Goal: Information Seeking & Learning: Learn about a topic

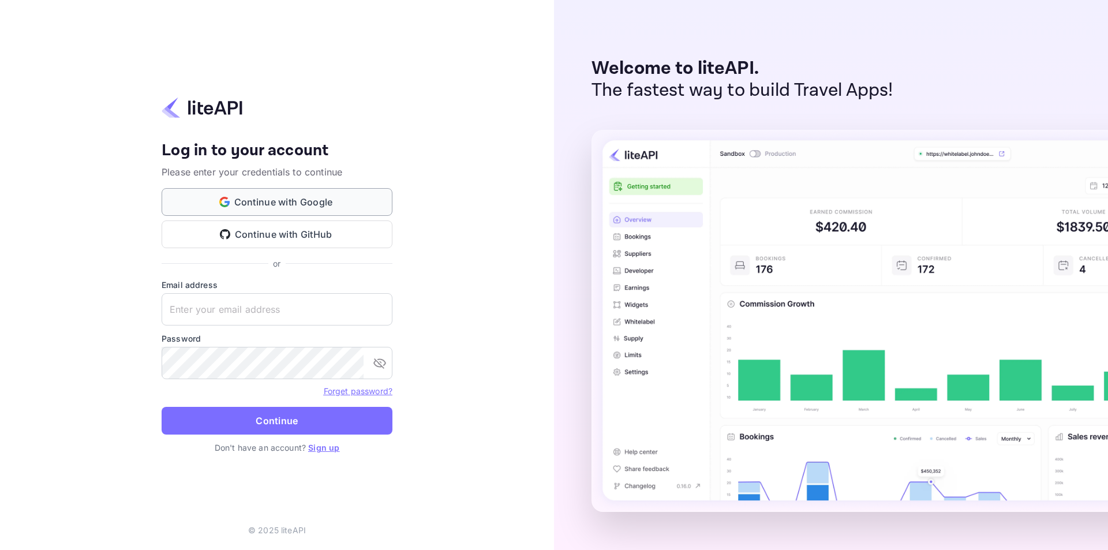
click at [302, 203] on button "Continue with Google" at bounding box center [277, 202] width 231 height 28
click at [290, 198] on button "Continue with Google" at bounding box center [277, 202] width 231 height 28
click at [324, 447] on link "Sign up" at bounding box center [323, 448] width 31 height 10
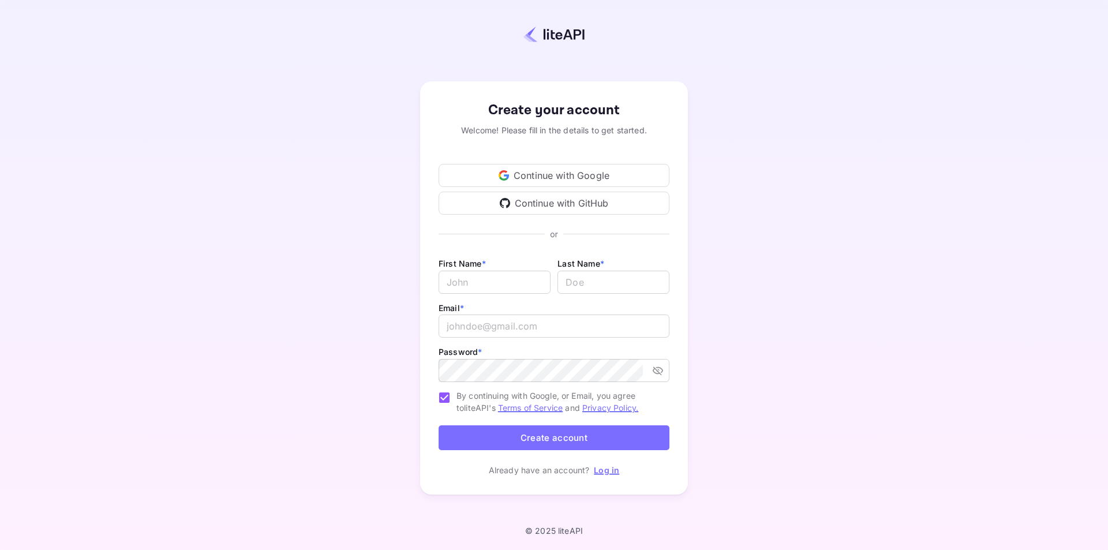
click at [545, 170] on div "Continue with Google" at bounding box center [554, 175] width 231 height 23
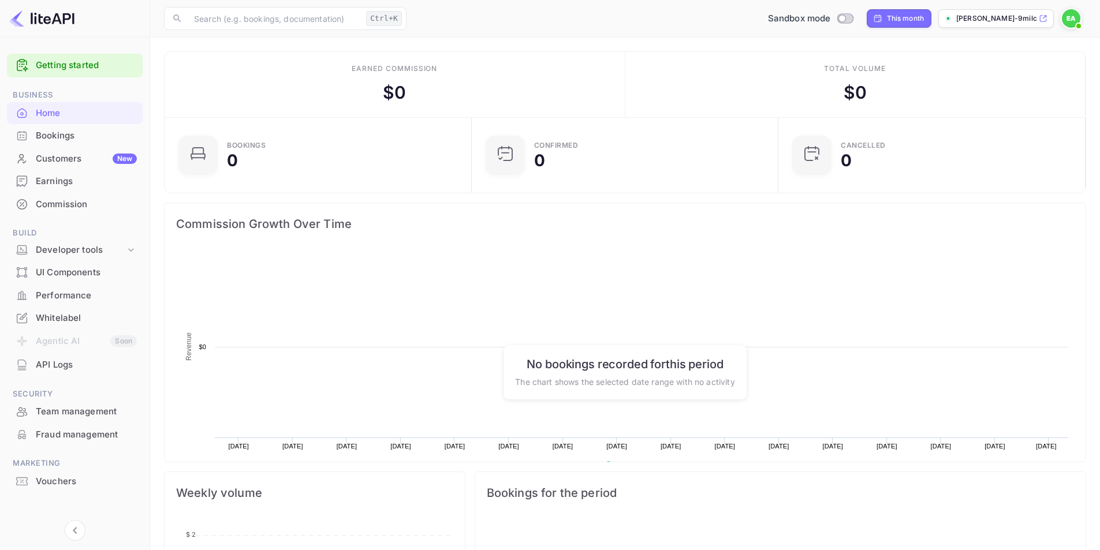
scroll to position [179, 291]
click at [1076, 24] on span at bounding box center [1078, 26] width 5 height 5
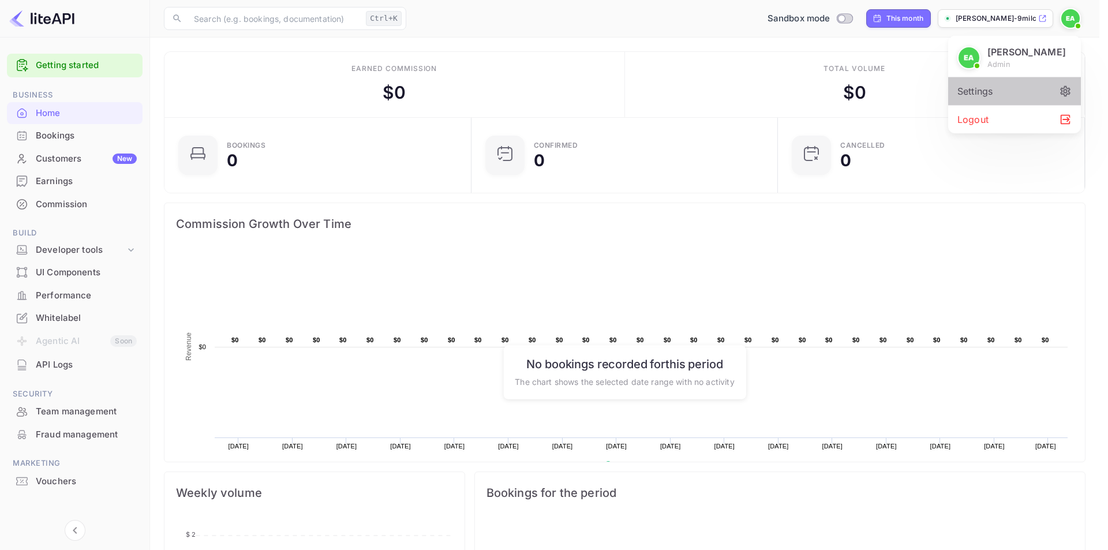
click at [1023, 94] on div "Settings" at bounding box center [1014, 91] width 133 height 28
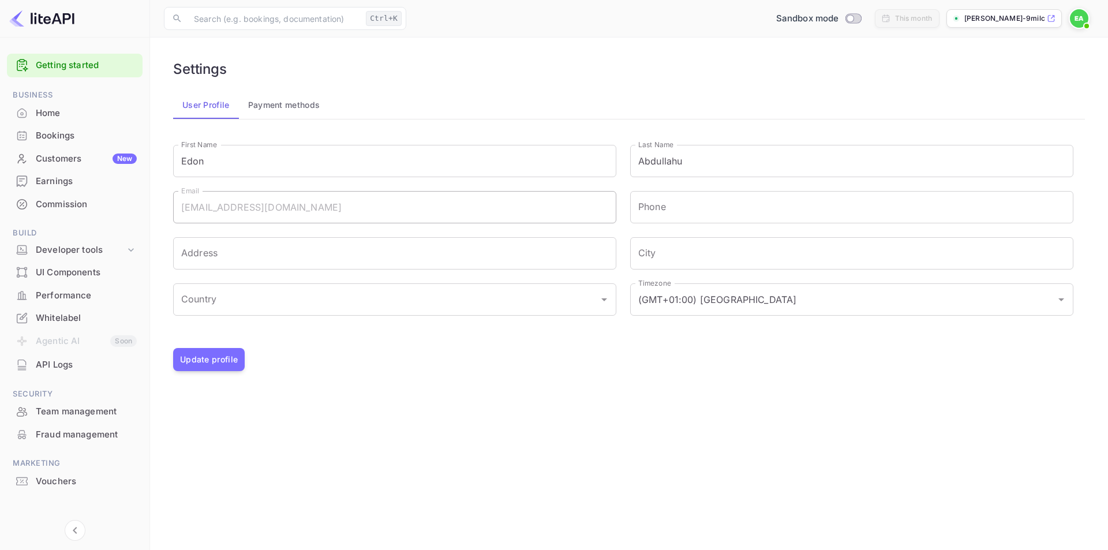
click at [60, 313] on div "Whitelabel" at bounding box center [86, 318] width 101 height 13
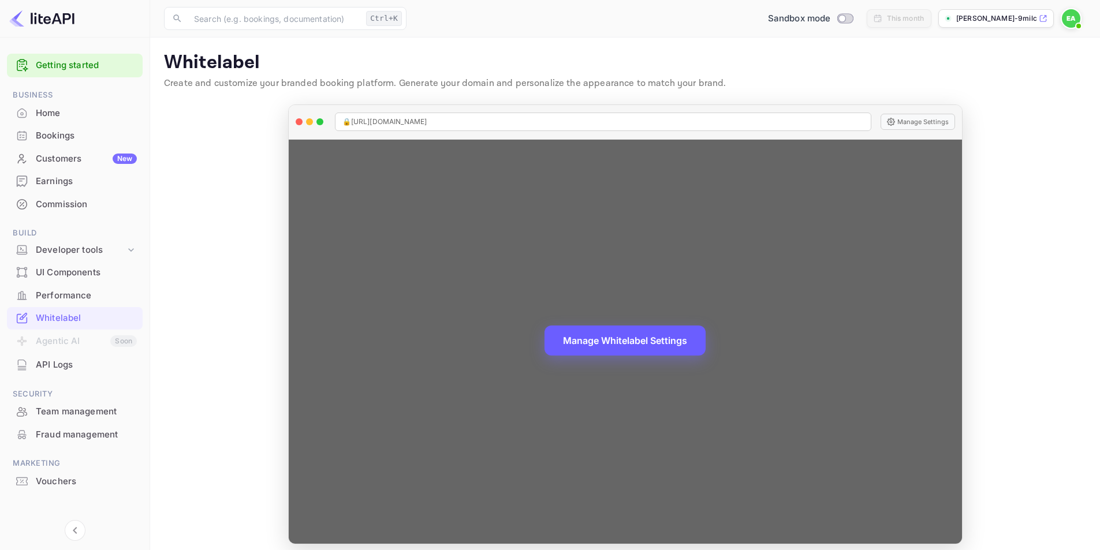
click at [616, 345] on button "Manage Whitelabel Settings" at bounding box center [624, 341] width 161 height 30
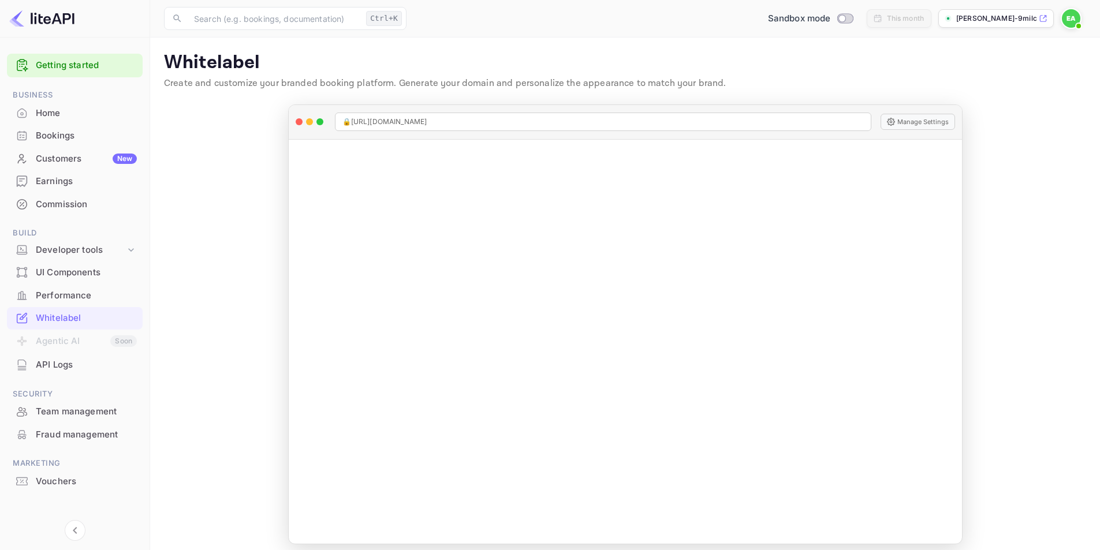
click at [52, 115] on div "Home" at bounding box center [86, 113] width 101 height 13
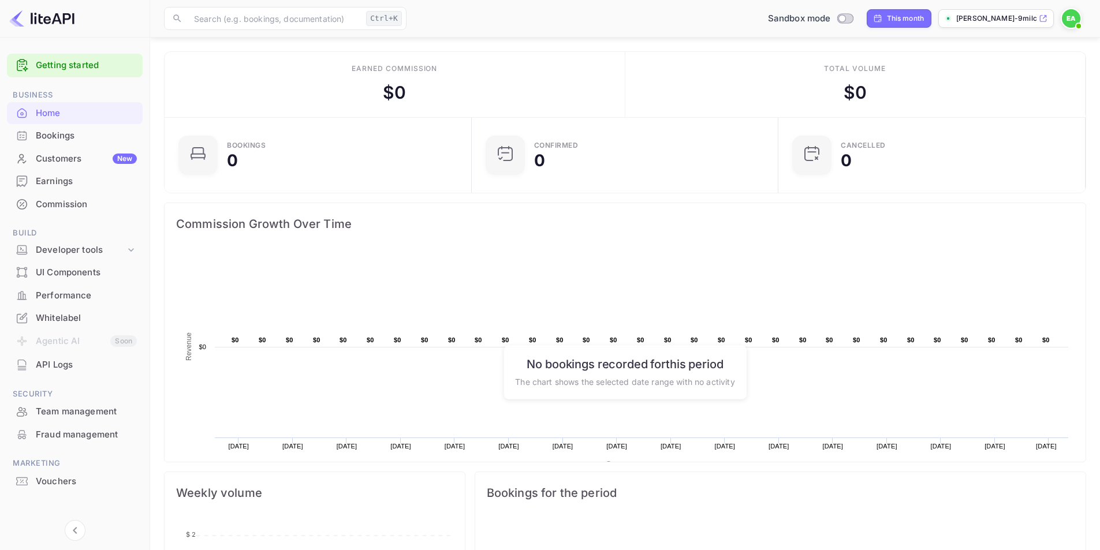
scroll to position [332, 0]
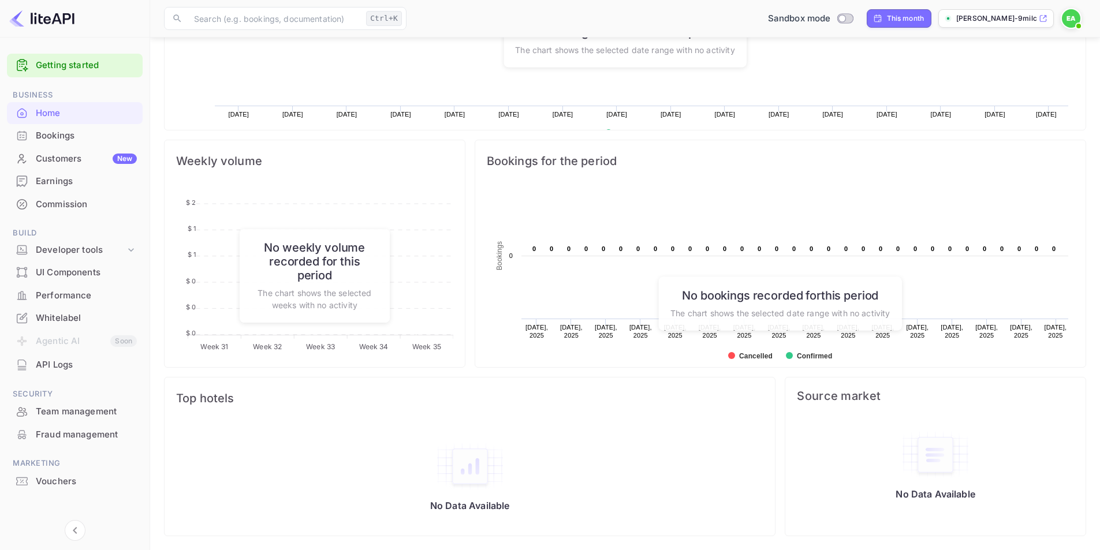
click at [71, 484] on div "Vouchers" at bounding box center [86, 481] width 101 height 13
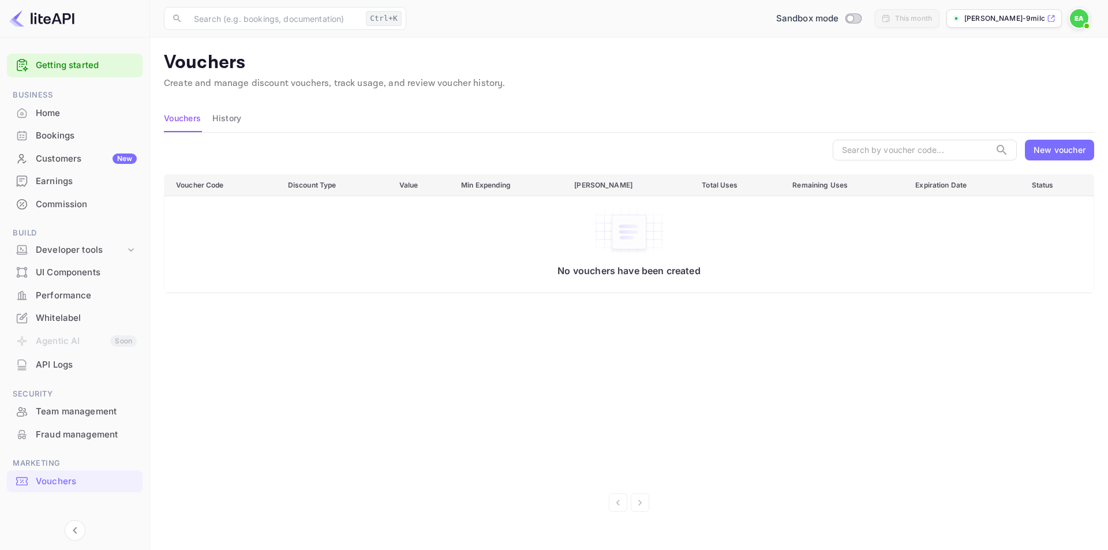
click at [1056, 152] on div "New voucher" at bounding box center [1060, 150] width 52 height 12
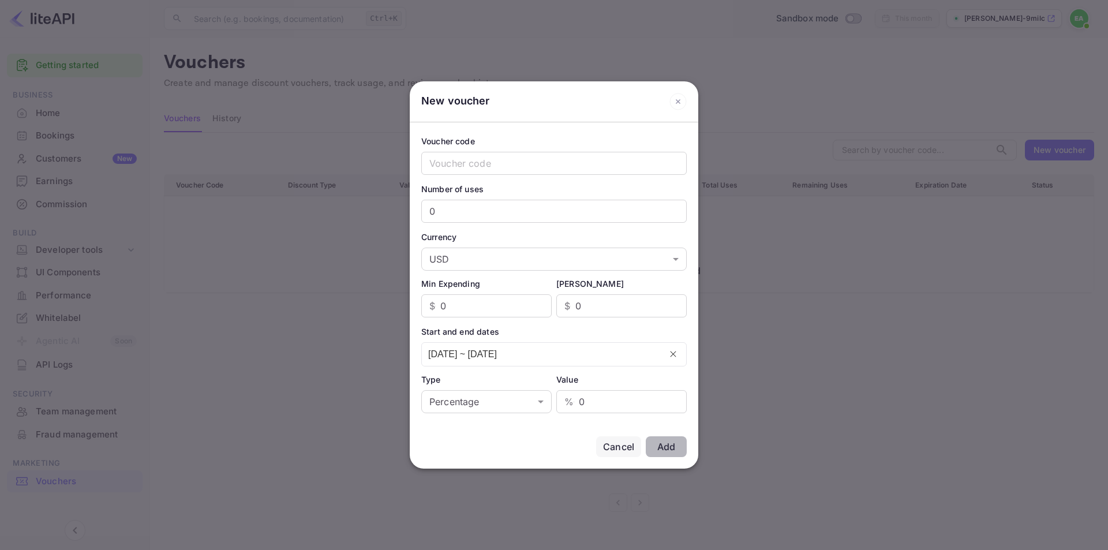
click at [612, 450] on div "Cancel" at bounding box center [618, 447] width 31 height 14
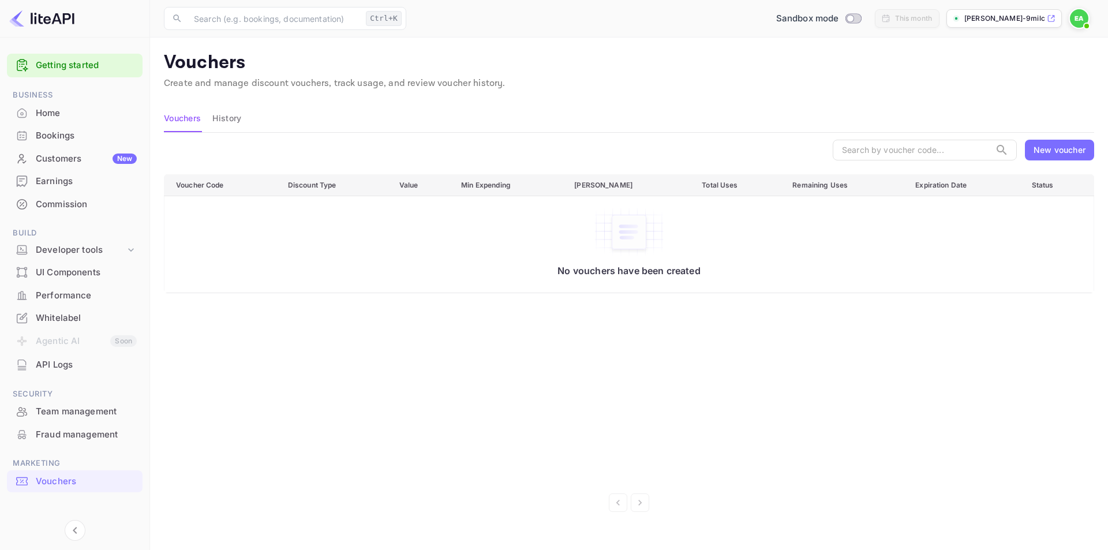
click at [228, 121] on button "History" at bounding box center [226, 118] width 29 height 28
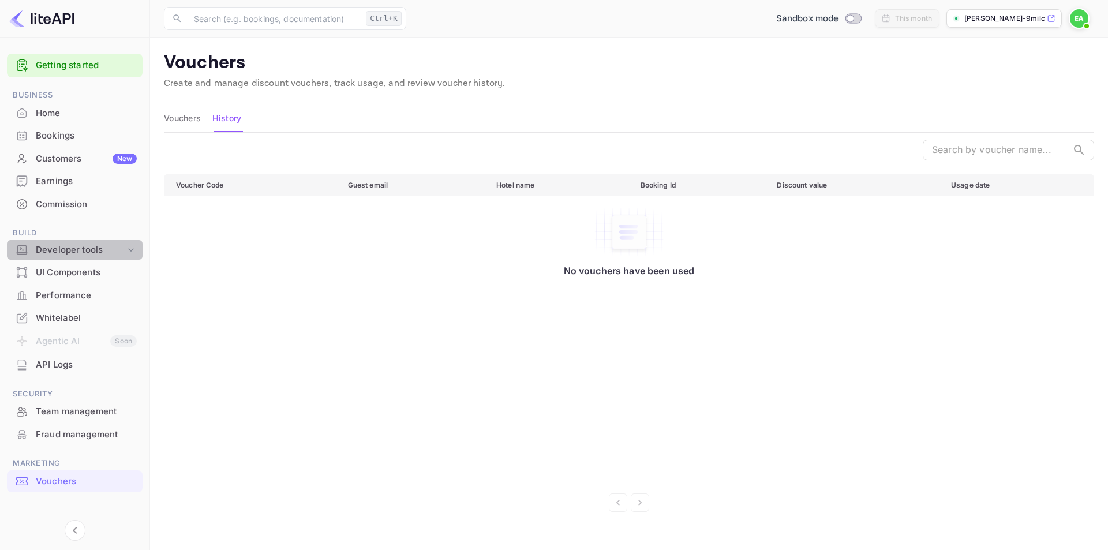
click at [70, 252] on div "Developer tools" at bounding box center [80, 250] width 89 height 13
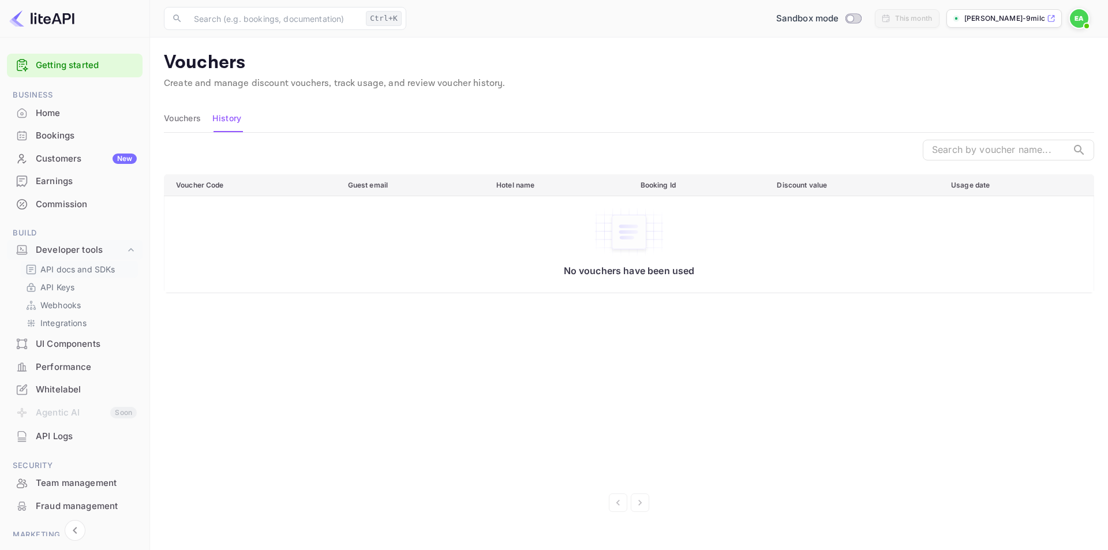
click at [72, 274] on p "API docs and SDKs" at bounding box center [77, 269] width 75 height 12
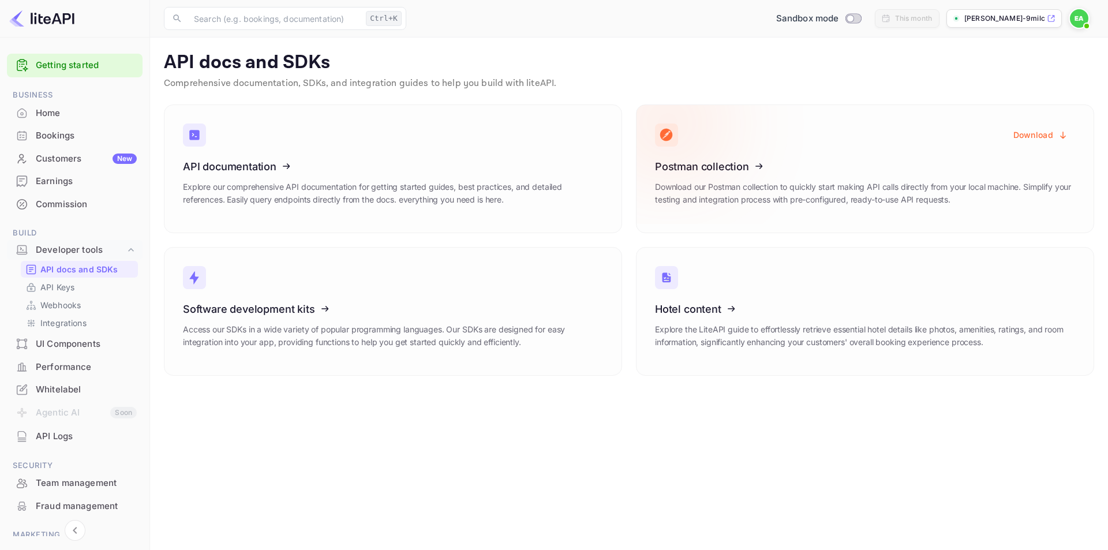
click at [1029, 136] on button "Download" at bounding box center [1041, 135] width 69 height 23
click at [710, 316] on icon at bounding box center [727, 307] width 180 height 119
click at [306, 306] on icon at bounding box center [255, 307] width 180 height 119
click at [74, 289] on p "API Keys" at bounding box center [57, 287] width 34 height 12
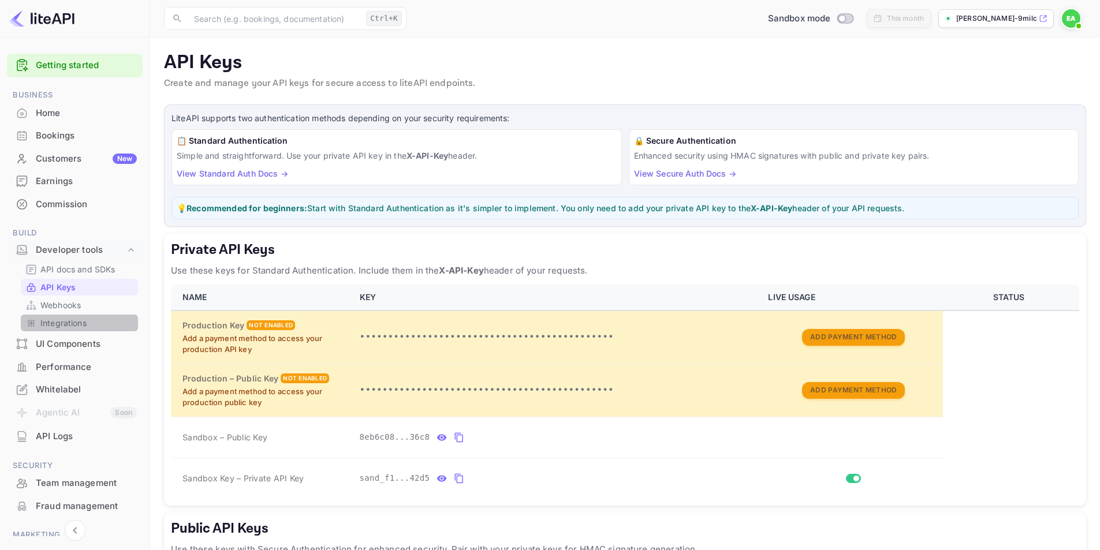
click at [88, 326] on link "Integrations" at bounding box center [79, 323] width 108 height 12
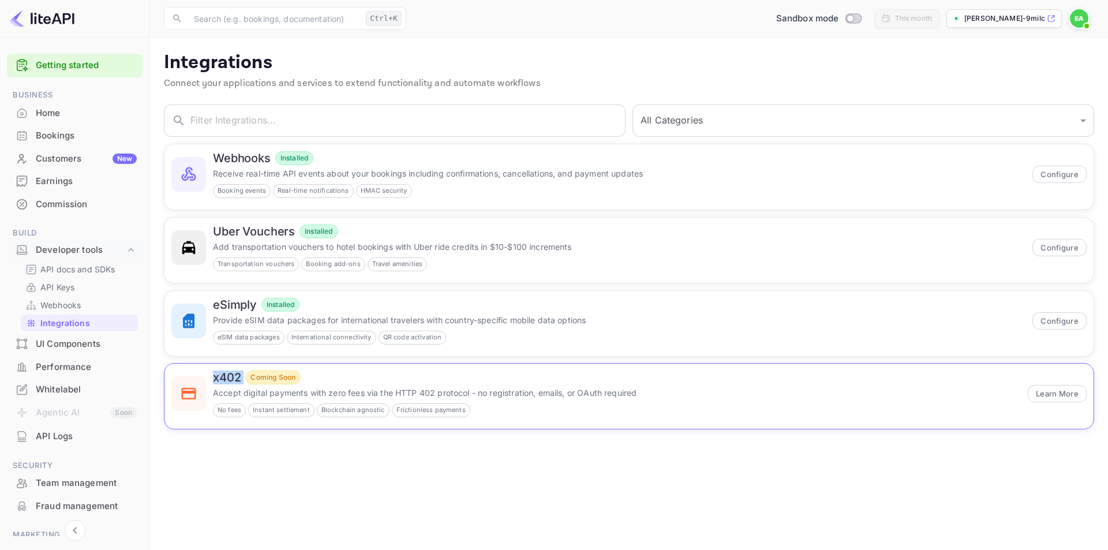
drag, startPoint x: 208, startPoint y: 378, endPoint x: 246, endPoint y: 381, distance: 37.6
click at [246, 381] on div "x402 Coming Soon Accept digital payments with zero fees via the HTTP 402 protoc…" at bounding box center [628, 394] width 915 height 47
click at [224, 317] on p "Provide eSIM data packages for international travelers with country-specific mo…" at bounding box center [619, 319] width 813 height 12
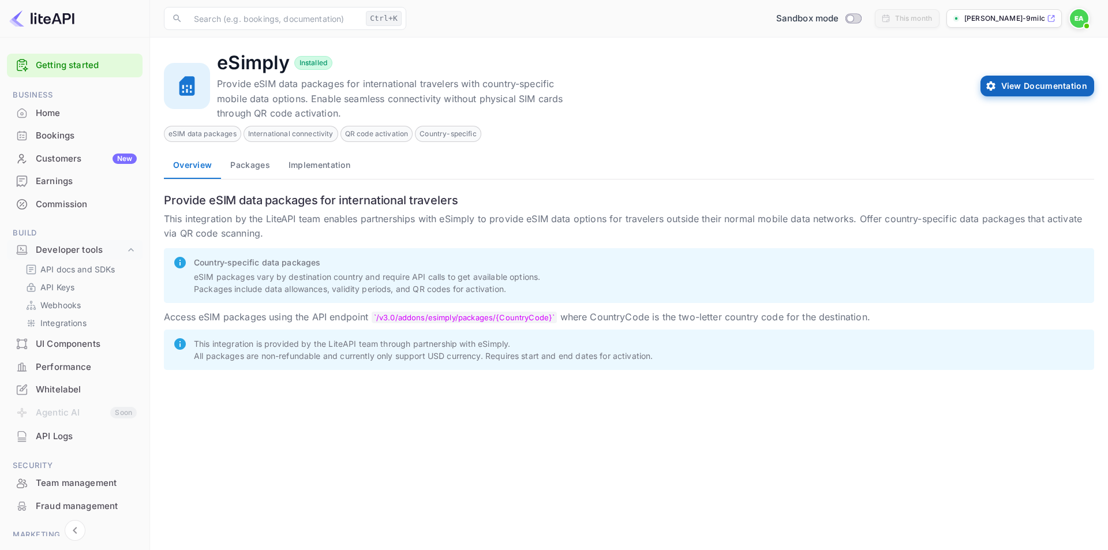
click at [1025, 89] on button "View Documentation" at bounding box center [1038, 86] width 114 height 21
click at [230, 62] on h4 "eSimply" at bounding box center [253, 62] width 73 height 23
